Goal: Task Accomplishment & Management: Manage account settings

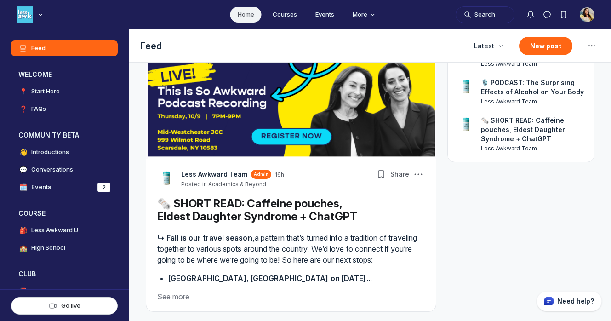
scroll to position [172, 0]
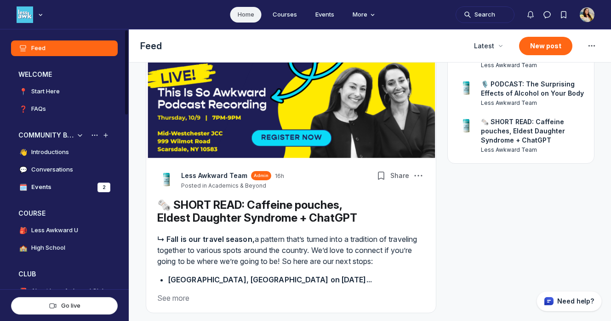
click at [74, 187] on link "🗓️ Events 2" at bounding box center [64, 187] width 107 height 16
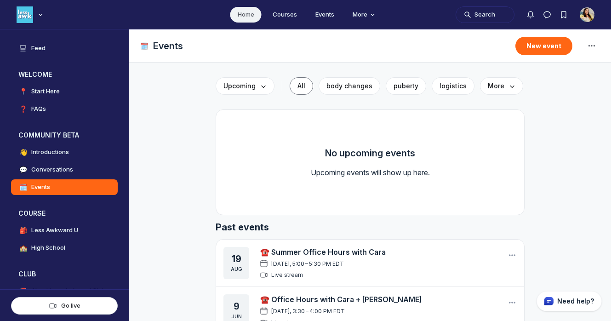
click at [514, 17] on img "User menu options" at bounding box center [587, 14] width 15 height 15
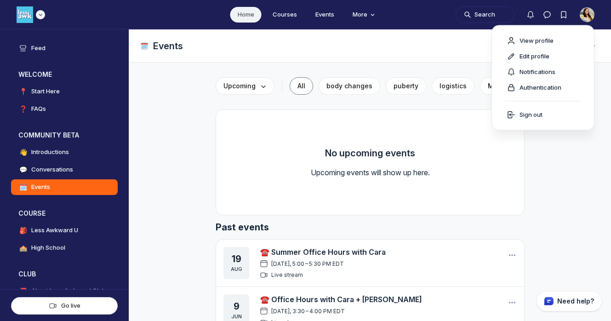
click at [32, 13] on img "Main navigation bar" at bounding box center [25, 14] width 17 height 17
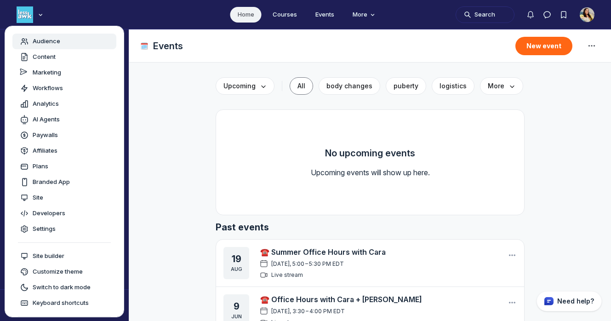
click at [43, 40] on span "Audience" at bounding box center [47, 41] width 28 height 9
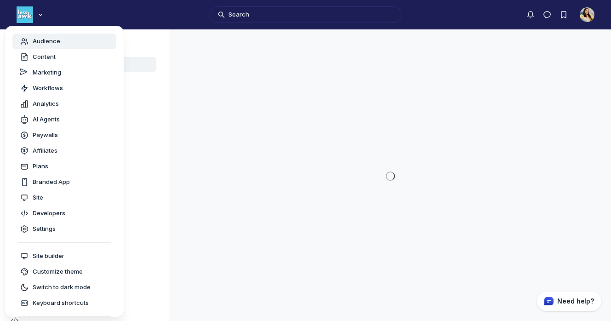
scroll to position [2473, 1310]
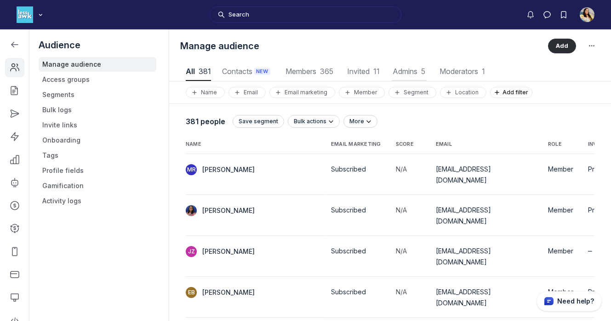
click at [396, 69] on span "Admins 5" at bounding box center [409, 71] width 35 height 7
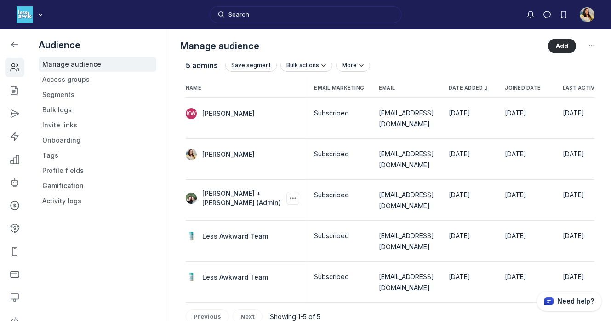
scroll to position [0, 5]
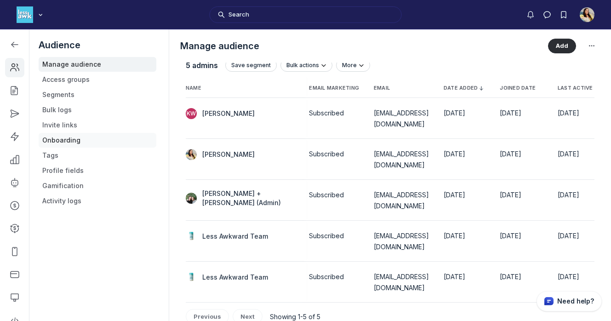
click at [69, 143] on link "Onboarding" at bounding box center [98, 140] width 118 height 15
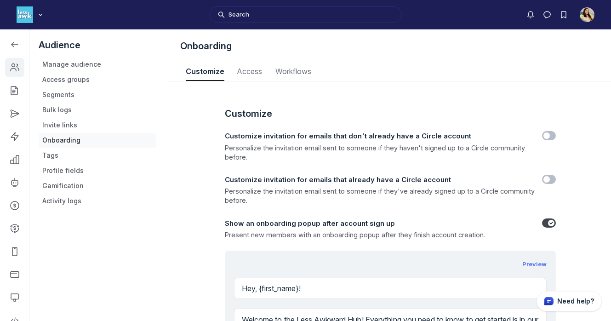
scroll to position [1242, 3003]
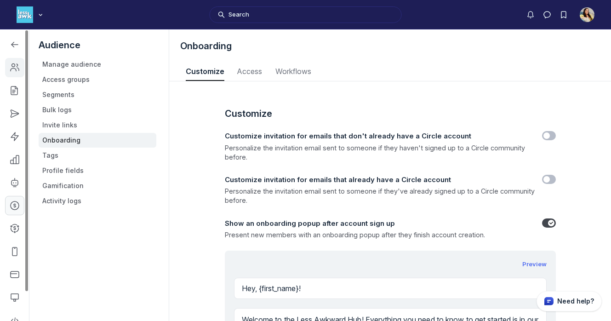
click at [16, 207] on icon "Left Sidebar" at bounding box center [14, 205] width 9 height 9
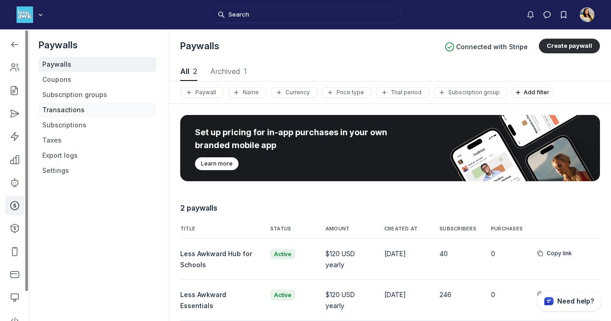
scroll to position [1244, 3070]
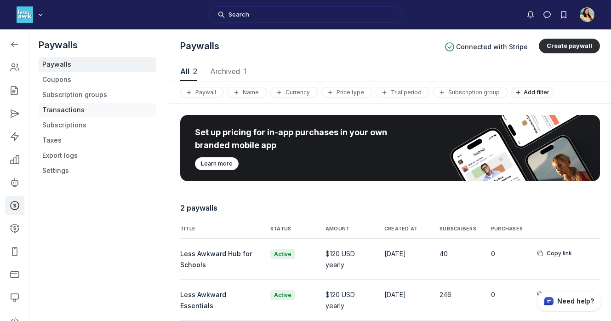
click at [59, 109] on link "Transactions" at bounding box center [98, 110] width 118 height 15
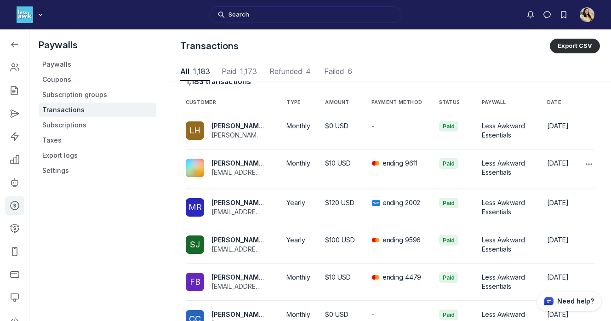
scroll to position [64, 0]
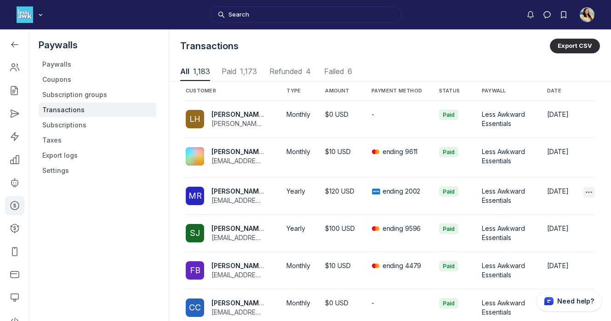
click at [514, 187] on div "button" at bounding box center [588, 192] width 11 height 11
click at [514, 214] on button "Details" at bounding box center [542, 218] width 87 height 16
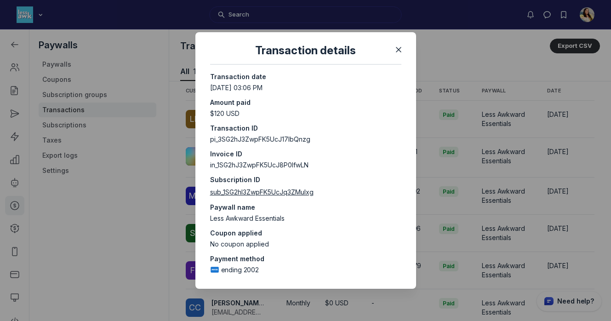
scroll to position [0, 0]
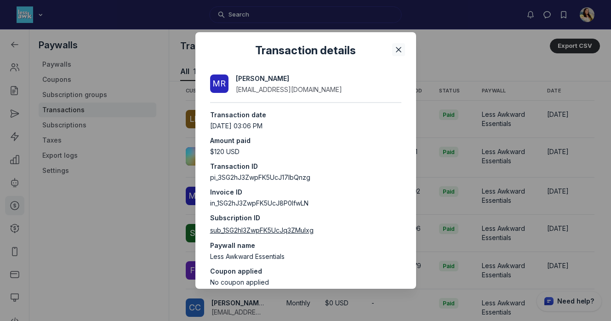
click at [401, 51] on icon "Close" at bounding box center [398, 49] width 9 height 9
